Goal: Ask a question: Seek information or help from site administrators or community

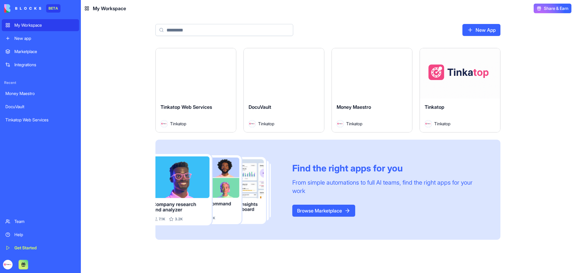
click at [442, 87] on div "Launch" at bounding box center [460, 73] width 80 height 50
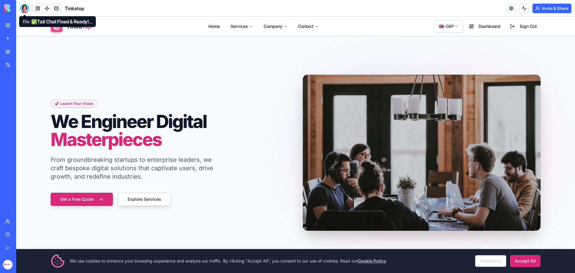
click at [25, 9] on div at bounding box center [25, 9] width 10 height 10
drag, startPoint x: 72, startPoint y: 254, endPoint x: 525, endPoint y: 261, distance: 452.9
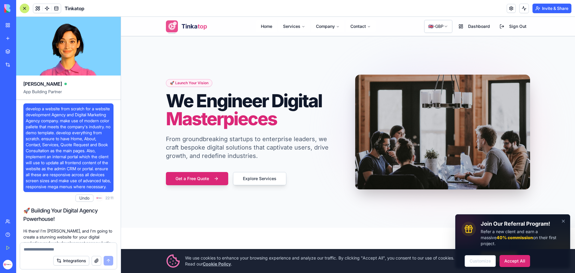
click at [37, 248] on textarea at bounding box center [69, 249] width 90 height 6
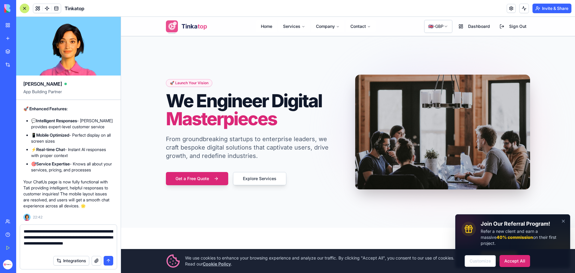
type textarea "**********"
click at [98, 263] on button "button" at bounding box center [97, 261] width 10 height 10
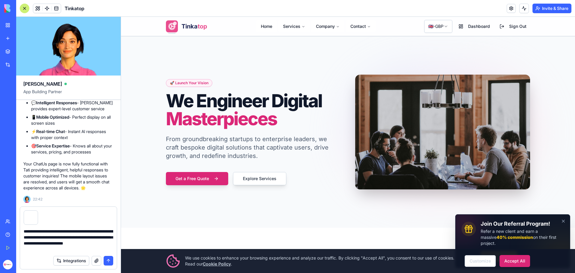
click at [110, 262] on button "submit" at bounding box center [109, 261] width 10 height 10
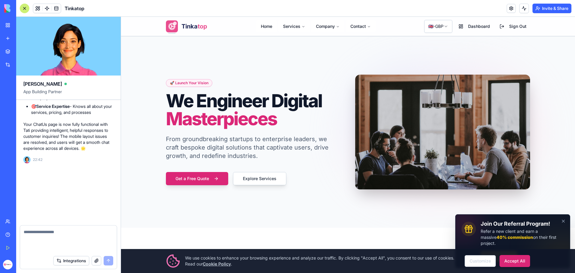
scroll to position [145749, 0]
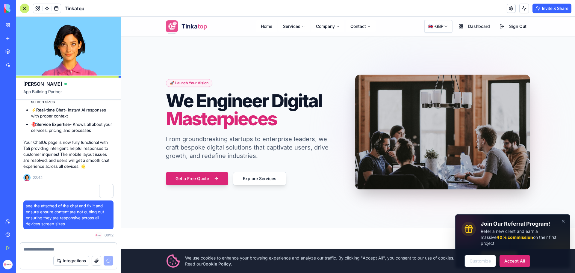
drag, startPoint x: 509, startPoint y: 260, endPoint x: 506, endPoint y: 256, distance: 4.9
click at [508, 260] on button "Accept All" at bounding box center [515, 261] width 31 height 12
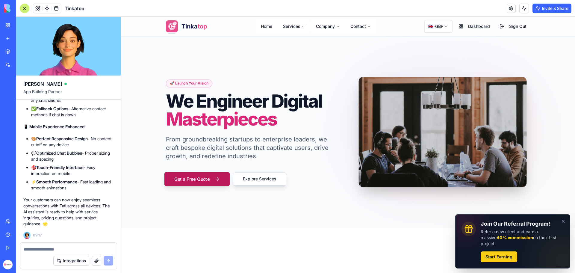
scroll to position [146351, 0]
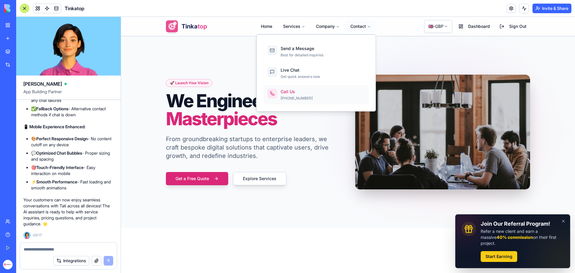
click at [303, 93] on div "Call Us" at bounding box center [323, 92] width 84 height 6
click at [292, 75] on div "Get quick answers now" at bounding box center [323, 76] width 84 height 5
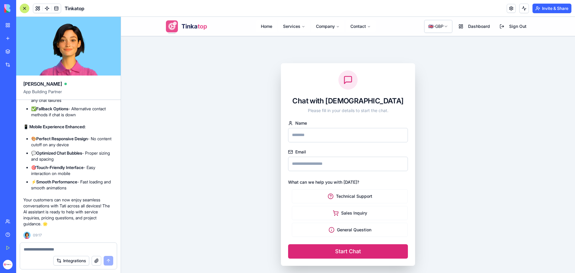
click at [328, 131] on input "Name" at bounding box center [348, 135] width 120 height 14
type input "**********"
click at [332, 160] on input "Email" at bounding box center [348, 164] width 120 height 14
type input "**********"
click at [360, 198] on label "Technical Support" at bounding box center [350, 196] width 116 height 14
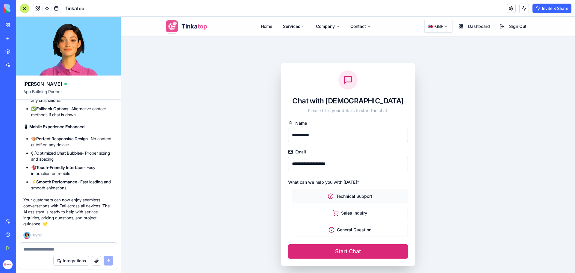
click at [293, 198] on button "Technical Support" at bounding box center [290, 196] width 5 height 5
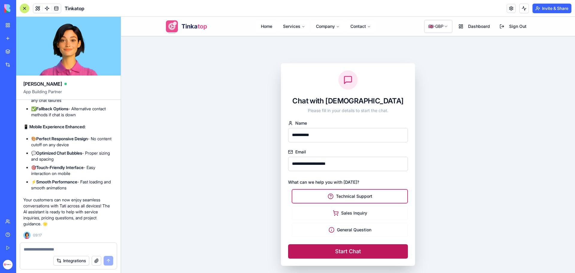
click at [360, 249] on button "Start Chat" at bounding box center [348, 251] width 120 height 14
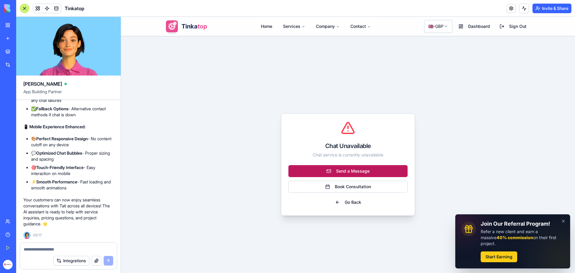
click at [365, 171] on link "Send a Message" at bounding box center [347, 171] width 119 height 12
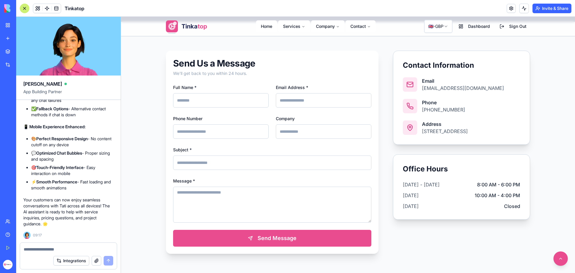
scroll to position [180, 0]
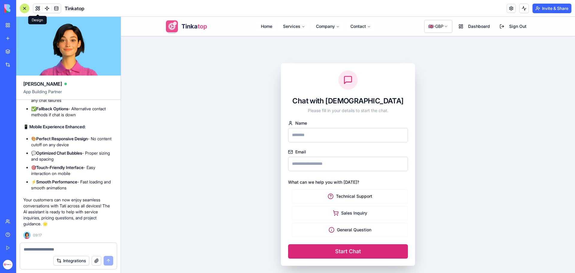
click at [340, 132] on input "Name" at bounding box center [348, 135] width 120 height 14
type input "**********"
click at [333, 160] on input "Email" at bounding box center [348, 164] width 120 height 14
type input "**********"
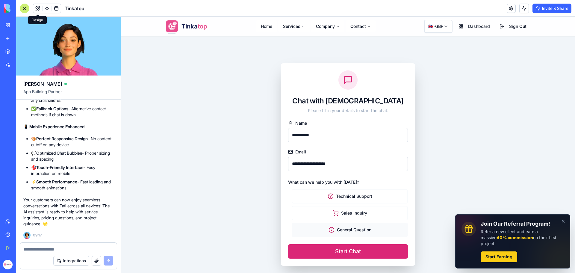
click at [354, 229] on label "General Question" at bounding box center [350, 230] width 116 height 14
click at [293, 229] on button "General Question" at bounding box center [290, 229] width 5 height 5
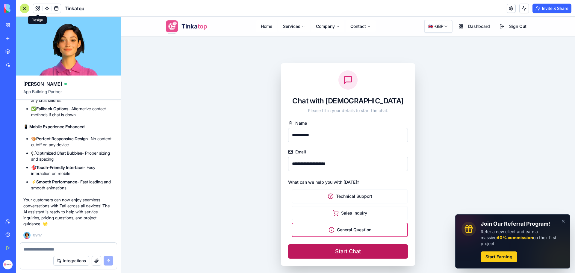
click at [354, 248] on button "Start Chat" at bounding box center [348, 251] width 120 height 14
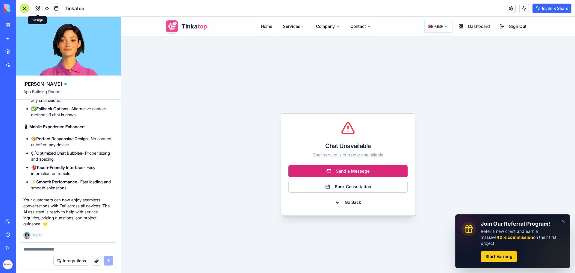
click at [49, 246] on textarea at bounding box center [69, 249] width 90 height 6
type textarea "**********"
click at [94, 262] on button "button" at bounding box center [97, 261] width 10 height 10
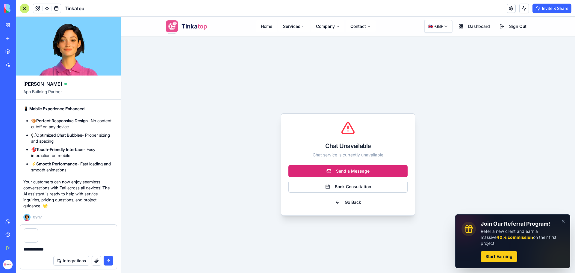
drag, startPoint x: 106, startPoint y: 261, endPoint x: 432, endPoint y: 272, distance: 326.1
click at [106, 261] on button "submit" at bounding box center [109, 261] width 10 height 10
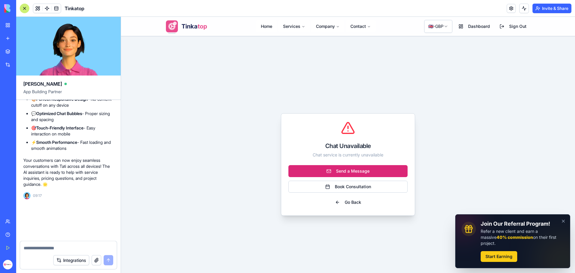
scroll to position [146391, 0]
click at [561, 225] on button "Dismiss" at bounding box center [563, 221] width 8 height 8
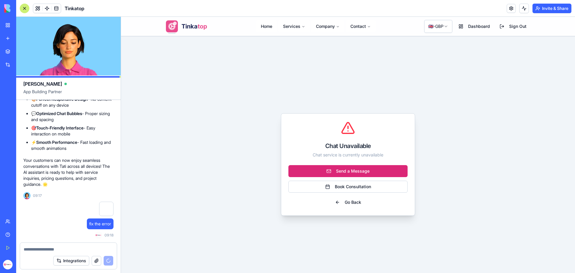
drag, startPoint x: 522, startPoint y: 79, endPoint x: 552, endPoint y: 67, distance: 32.2
click at [522, 79] on div "Chat Unavailable Chat service is currently unavailable Send a Message Book Cons…" at bounding box center [347, 164] width 383 height 231
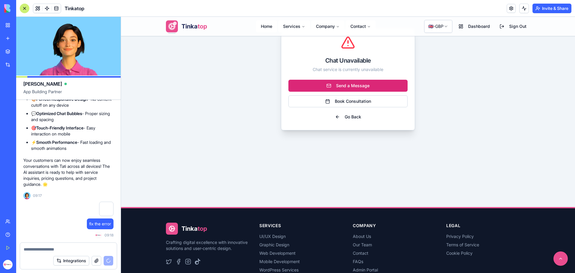
scroll to position [155, 0]
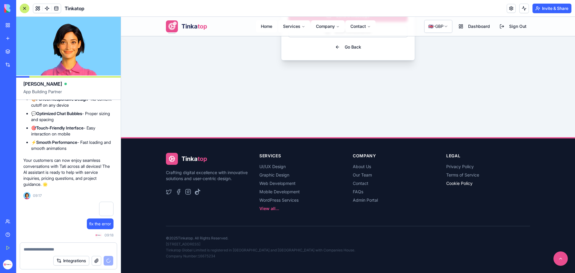
click at [463, 183] on link "Cookie Policy" at bounding box center [459, 183] width 26 height 5
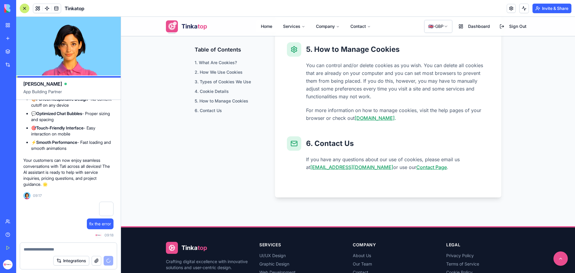
scroll to position [705, 0]
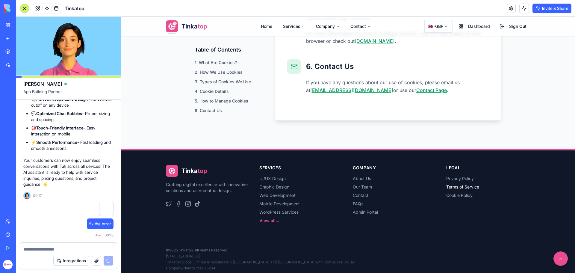
click at [450, 184] on link "Terms of Service" at bounding box center [462, 186] width 33 height 5
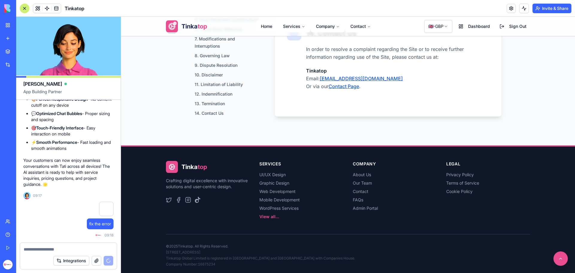
scroll to position [1184, 0]
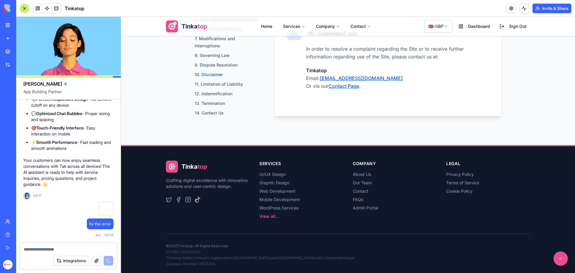
click at [214, 72] on link "10. Disclaimer" at bounding box center [209, 74] width 28 height 5
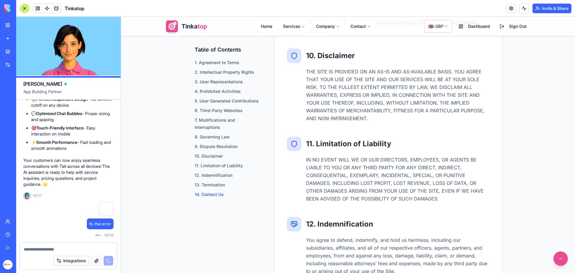
click at [208, 193] on link "14. Contact Us" at bounding box center [209, 194] width 29 height 5
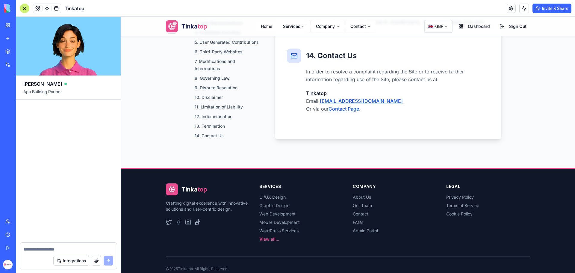
scroll to position [146774, 0]
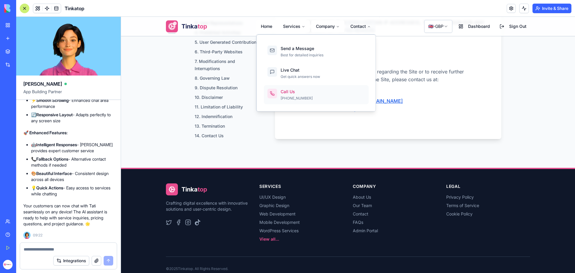
click at [290, 95] on div "Call Us [PHONE_NUMBER]" at bounding box center [323, 95] width 84 height 12
click at [307, 73] on div "Live Chat" at bounding box center [323, 70] width 84 height 6
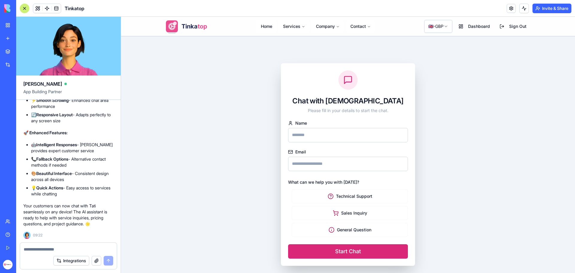
click at [338, 135] on input "Name" at bounding box center [348, 135] width 120 height 14
type input "**********"
click at [329, 167] on input "Email" at bounding box center [348, 164] width 120 height 14
type input "**********"
click at [352, 198] on label "Technical Support" at bounding box center [350, 196] width 116 height 14
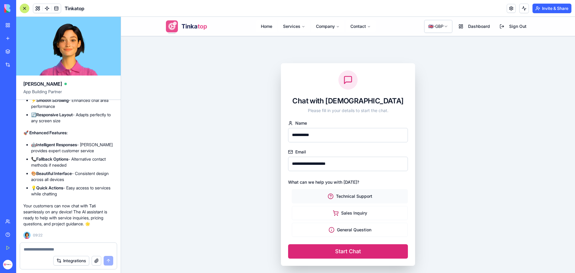
click at [293, 198] on button "Technical Support" at bounding box center [290, 196] width 5 height 5
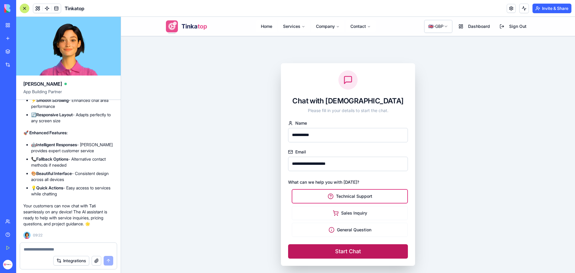
click at [359, 247] on button "Start Chat" at bounding box center [348, 251] width 120 height 14
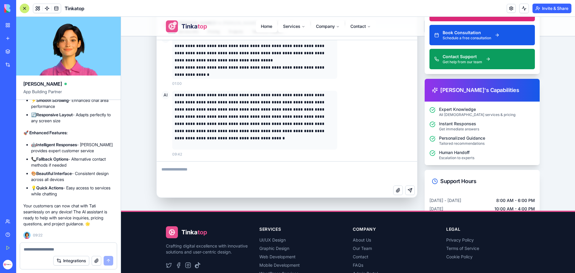
scroll to position [60, 0]
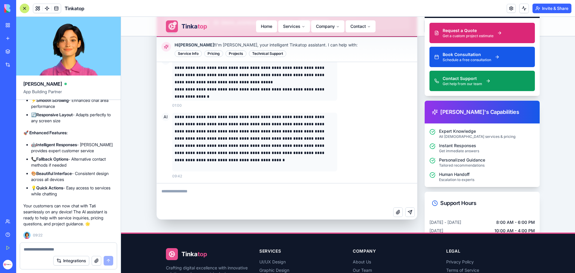
click at [71, 252] on div "Integrations" at bounding box center [68, 260] width 97 height 17
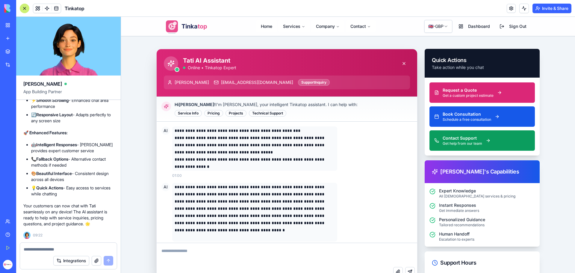
scroll to position [0, 0]
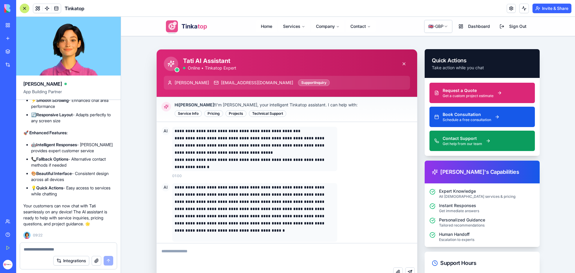
click at [55, 248] on textarea at bounding box center [69, 249] width 90 height 6
type textarea "**********"
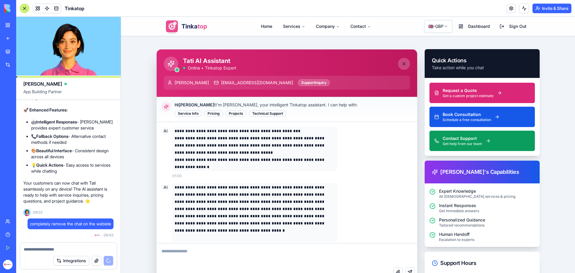
click at [402, 61] on button at bounding box center [404, 64] width 12 height 12
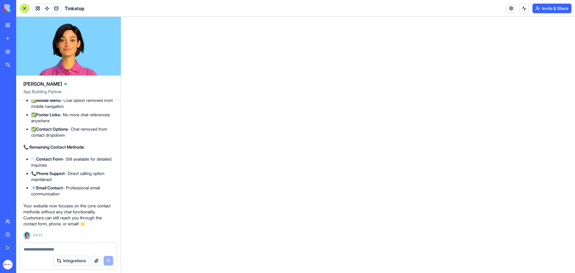
scroll to position [146985, 0]
click at [40, 9] on span at bounding box center [37, 8] width 17 height 17
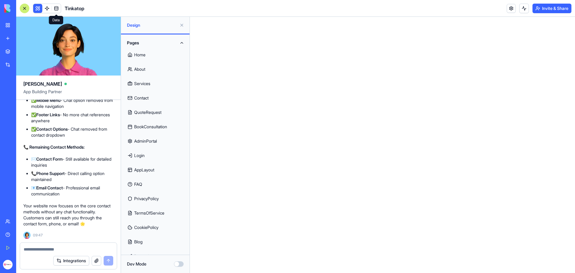
click at [141, 52] on link "Home" at bounding box center [155, 55] width 61 height 14
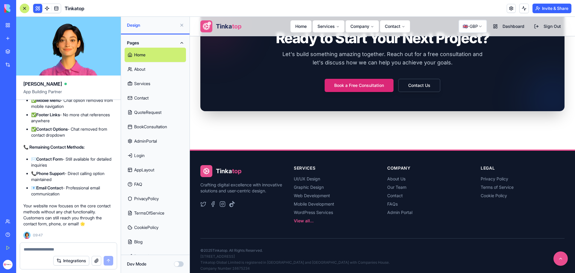
scroll to position [1282, 0]
